Goal: Task Accomplishment & Management: Manage account settings

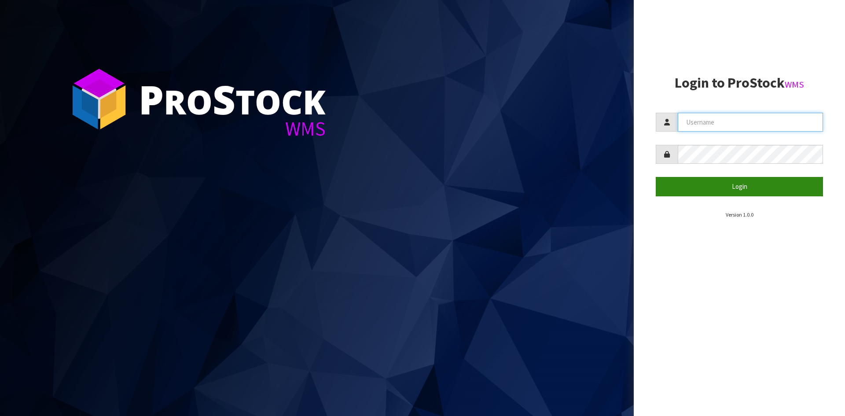
type input "YOURREFORMER"
click at [731, 195] on button "Login" at bounding box center [739, 186] width 167 height 19
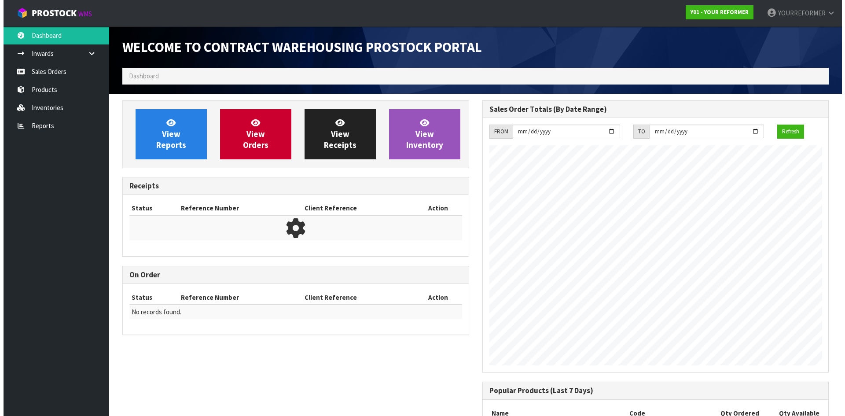
scroll to position [488, 360]
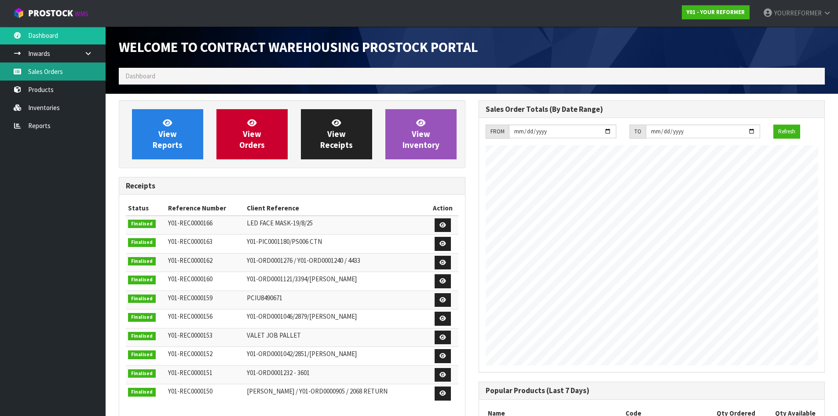
drag, startPoint x: 81, startPoint y: 72, endPoint x: 103, endPoint y: 80, distance: 23.0
click at [81, 72] on link "Sales Orders" at bounding box center [53, 71] width 106 height 18
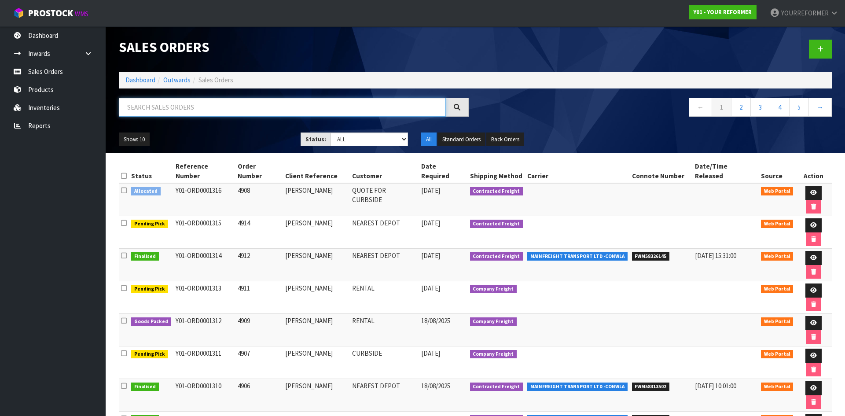
click at [198, 103] on input "text" at bounding box center [282, 107] width 327 height 19
paste input "Y01-ORD0001084"
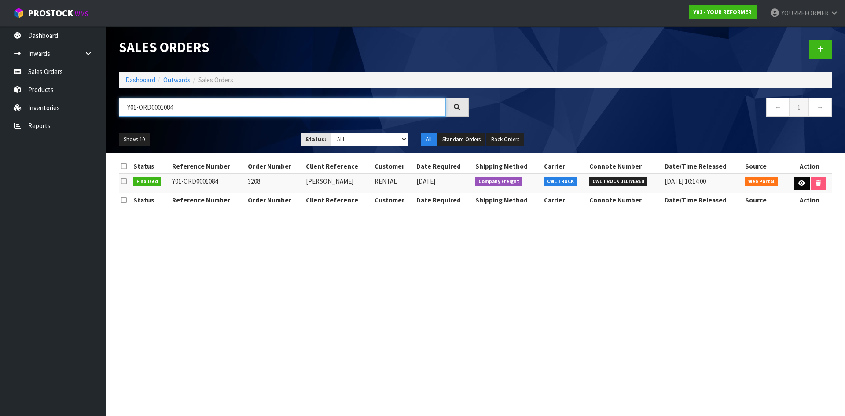
type input "Y01-ORD0001084"
drag, startPoint x: 802, startPoint y: 180, endPoint x: 772, endPoint y: 200, distance: 36.1
click at [802, 181] on icon at bounding box center [801, 183] width 7 height 6
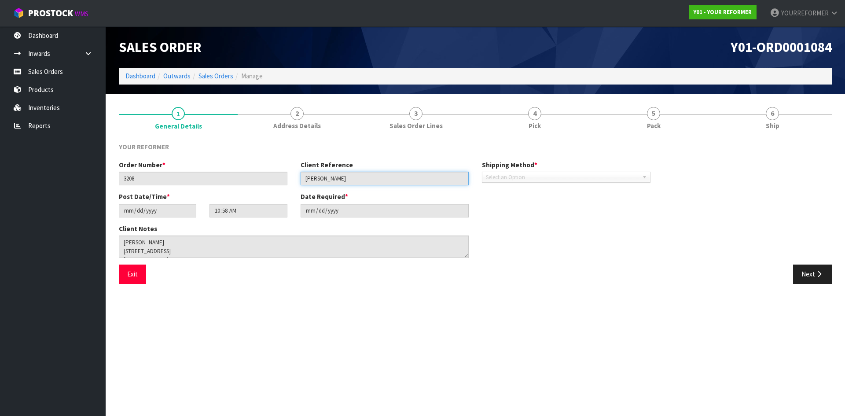
drag, startPoint x: 254, startPoint y: 174, endPoint x: 428, endPoint y: 279, distance: 202.7
click at [199, 175] on div "Order Number * 3208 Client Reference [PERSON_NAME] Shipping Method * Pickup Con…" at bounding box center [384, 176] width 545 height 32
